Goal: Information Seeking & Learning: Learn about a topic

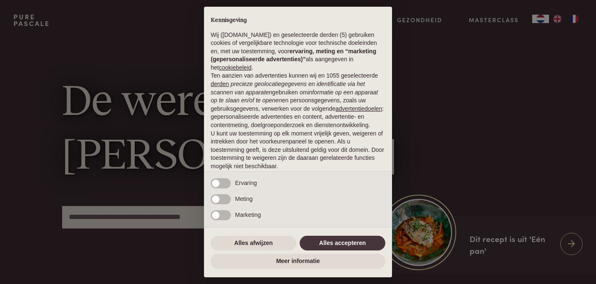
click at [331, 230] on div "× Kennisgeving Wij ([DOMAIN_NAME]) en geselecteerde derden (5) gebruiken cookie…" at bounding box center [298, 142] width 188 height 271
click at [331, 238] on button "Alles accepteren" at bounding box center [343, 243] width 86 height 15
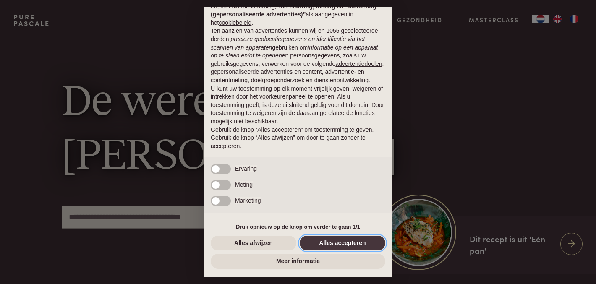
click at [329, 242] on button "Alles accepteren" at bounding box center [343, 243] width 86 height 15
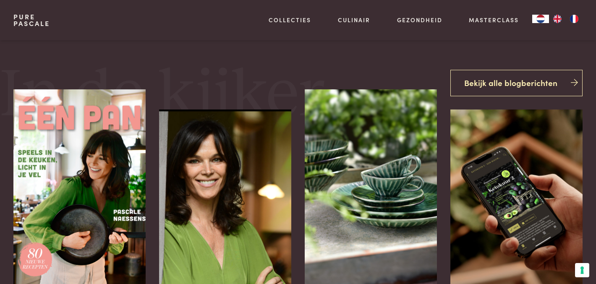
scroll to position [155, 0]
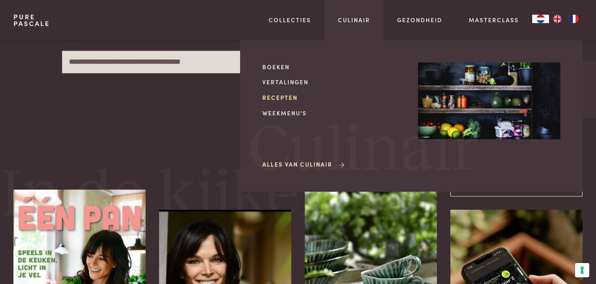
click at [281, 98] on link "Recepten" at bounding box center [333, 97] width 142 height 9
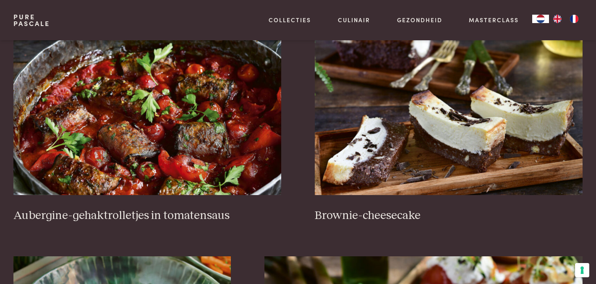
scroll to position [377, 0]
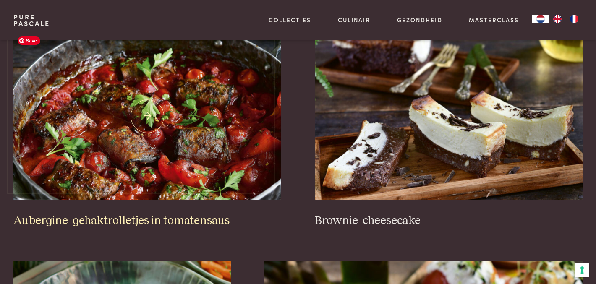
click at [259, 122] on img at bounding box center [147, 116] width 268 height 168
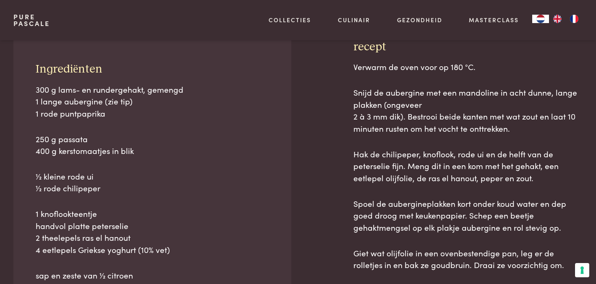
scroll to position [365, 0]
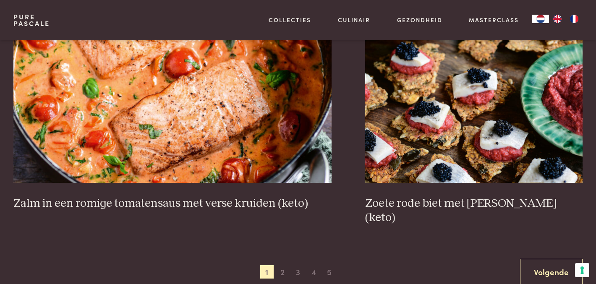
scroll to position [1557, 0]
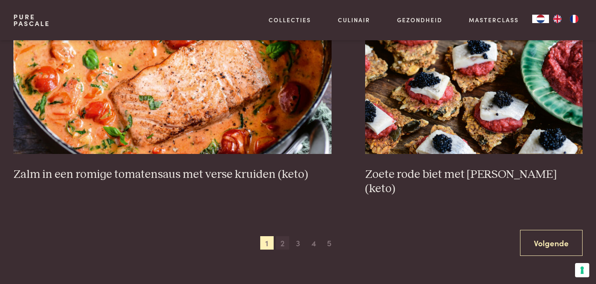
click at [282, 236] on span "2" at bounding box center [282, 242] width 13 height 13
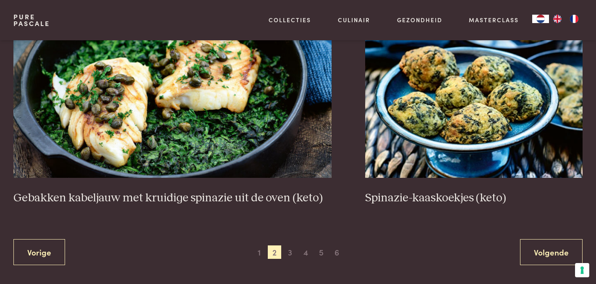
scroll to position [1575, 0]
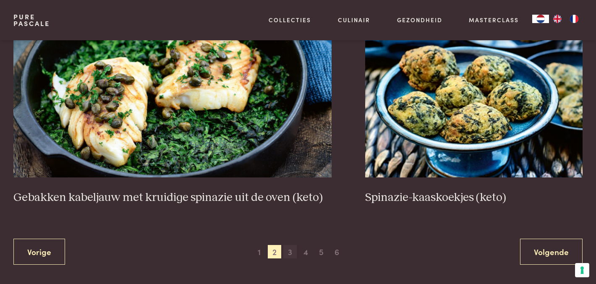
click at [289, 254] on span "3" at bounding box center [289, 251] width 13 height 13
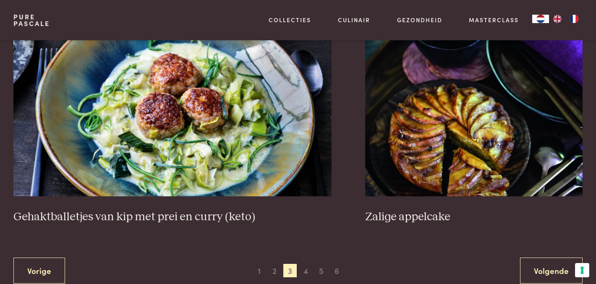
scroll to position [1602, 0]
